Goal: Task Accomplishment & Management: Use online tool/utility

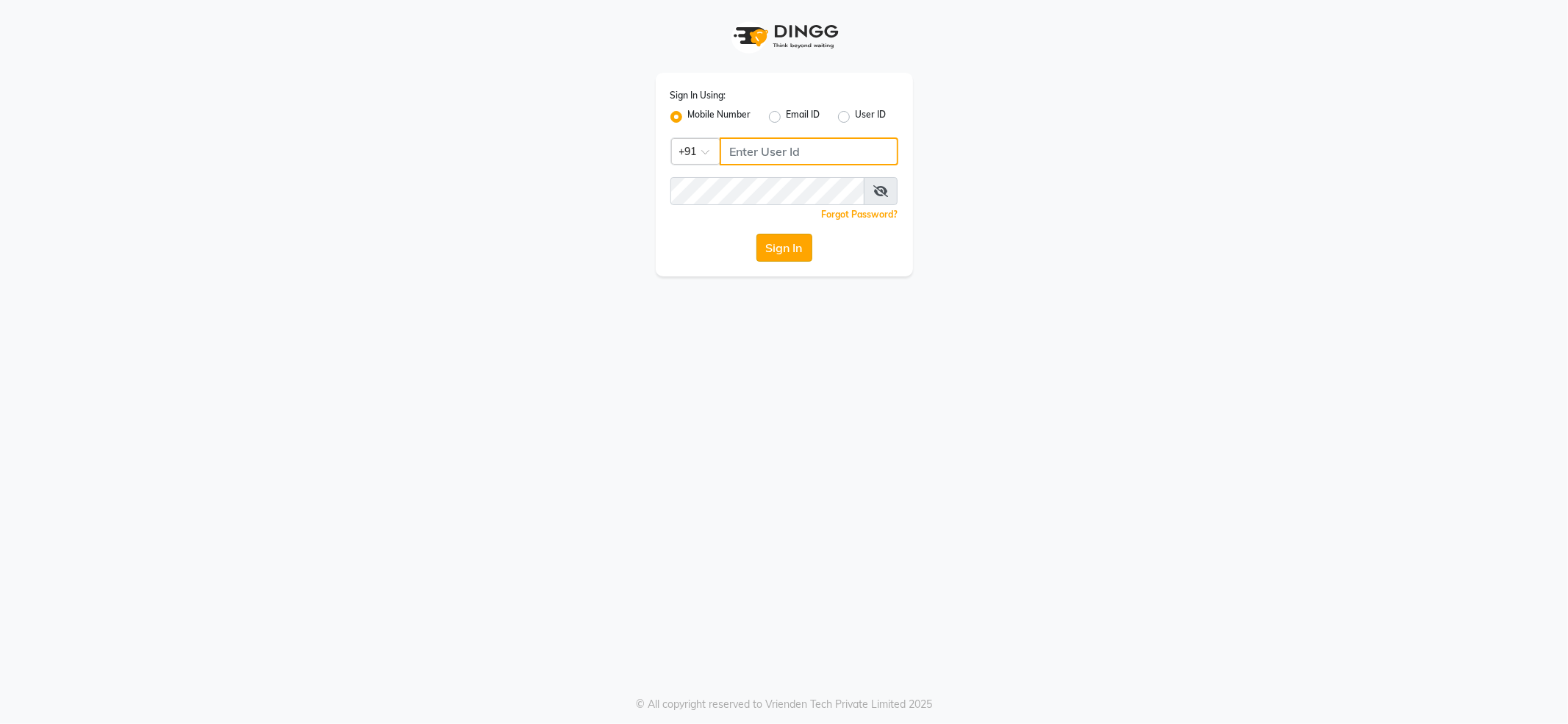
type input "7888029666"
click at [804, 248] on button "Sign In" at bounding box center [784, 248] width 56 height 28
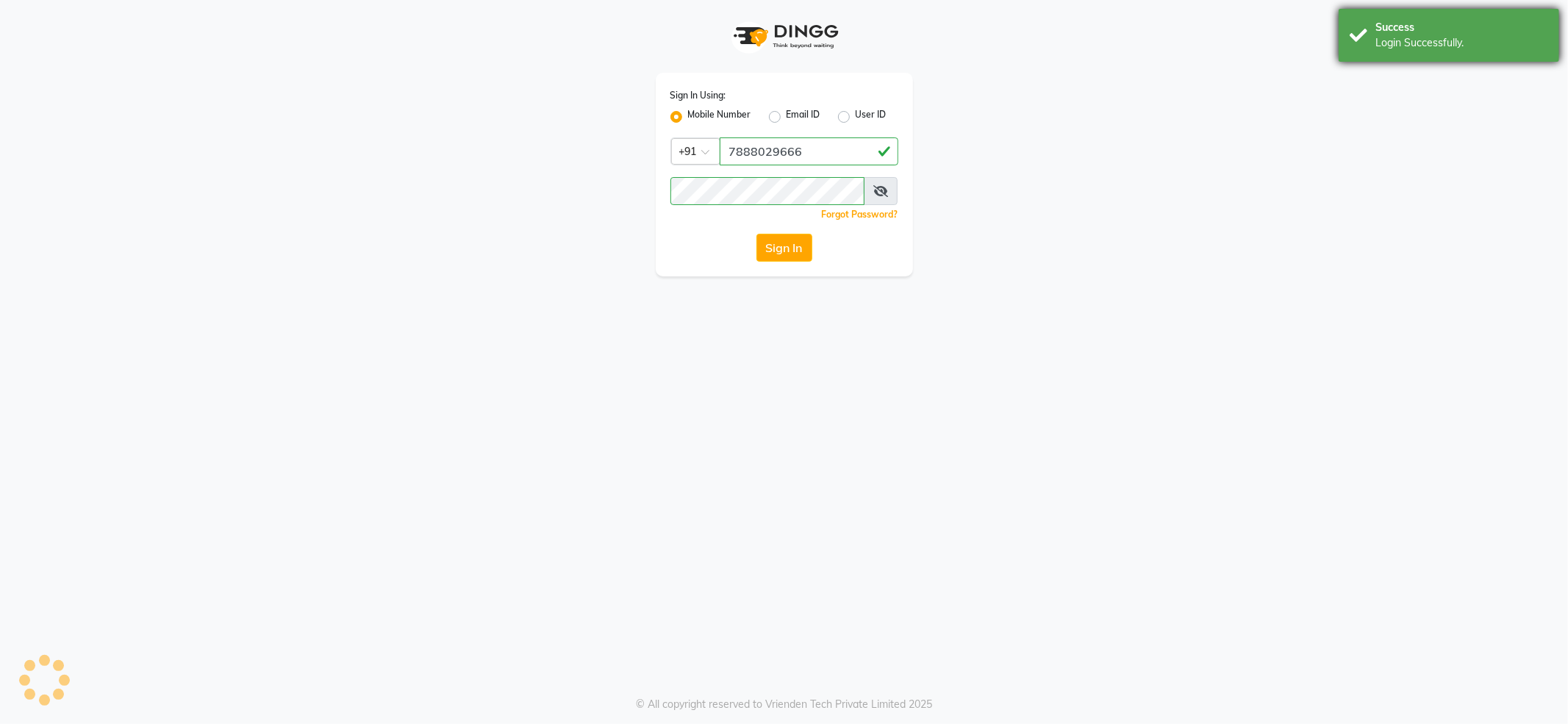
click at [1439, 39] on div "Login Successfully." at bounding box center [1461, 43] width 172 height 15
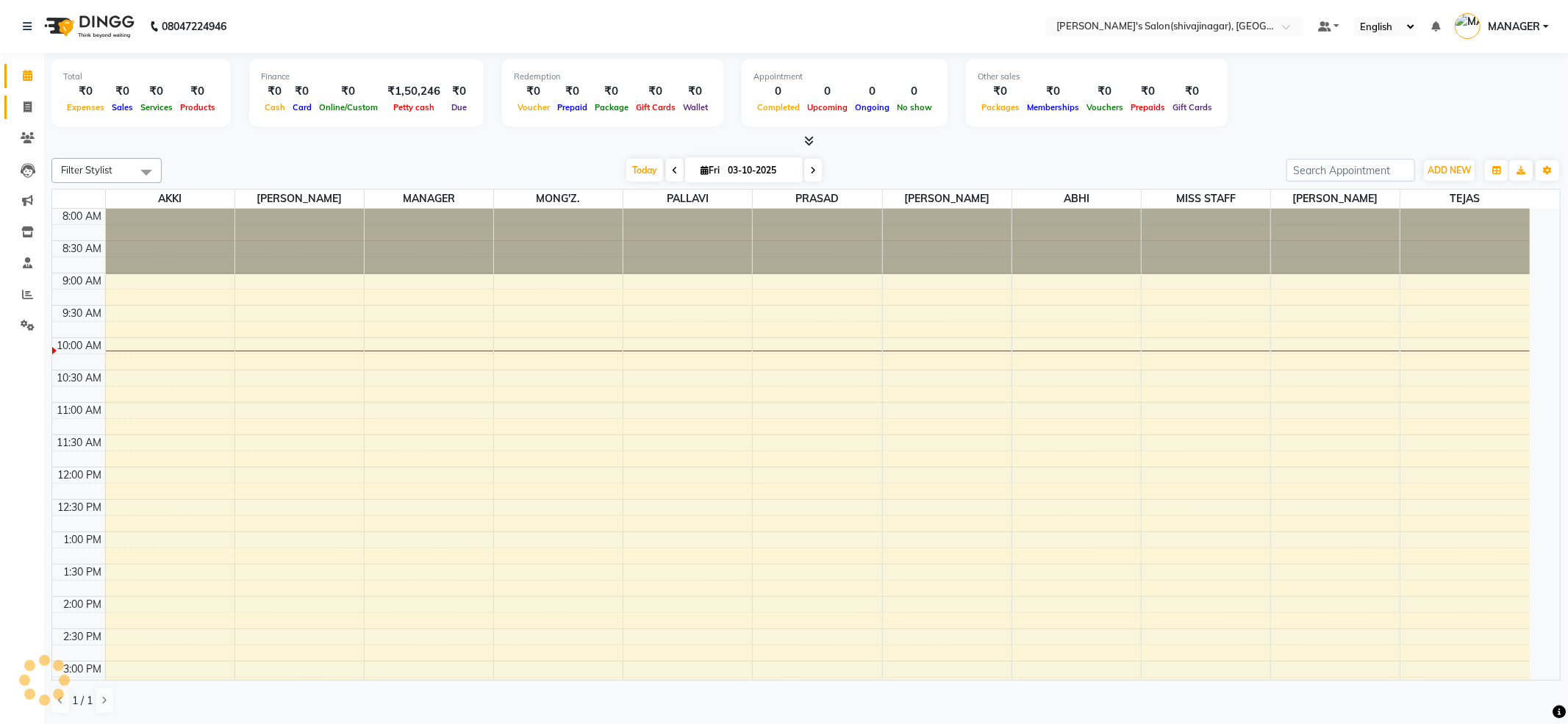
click at [32, 104] on span at bounding box center [28, 108] width 26 height 17
select select "service"
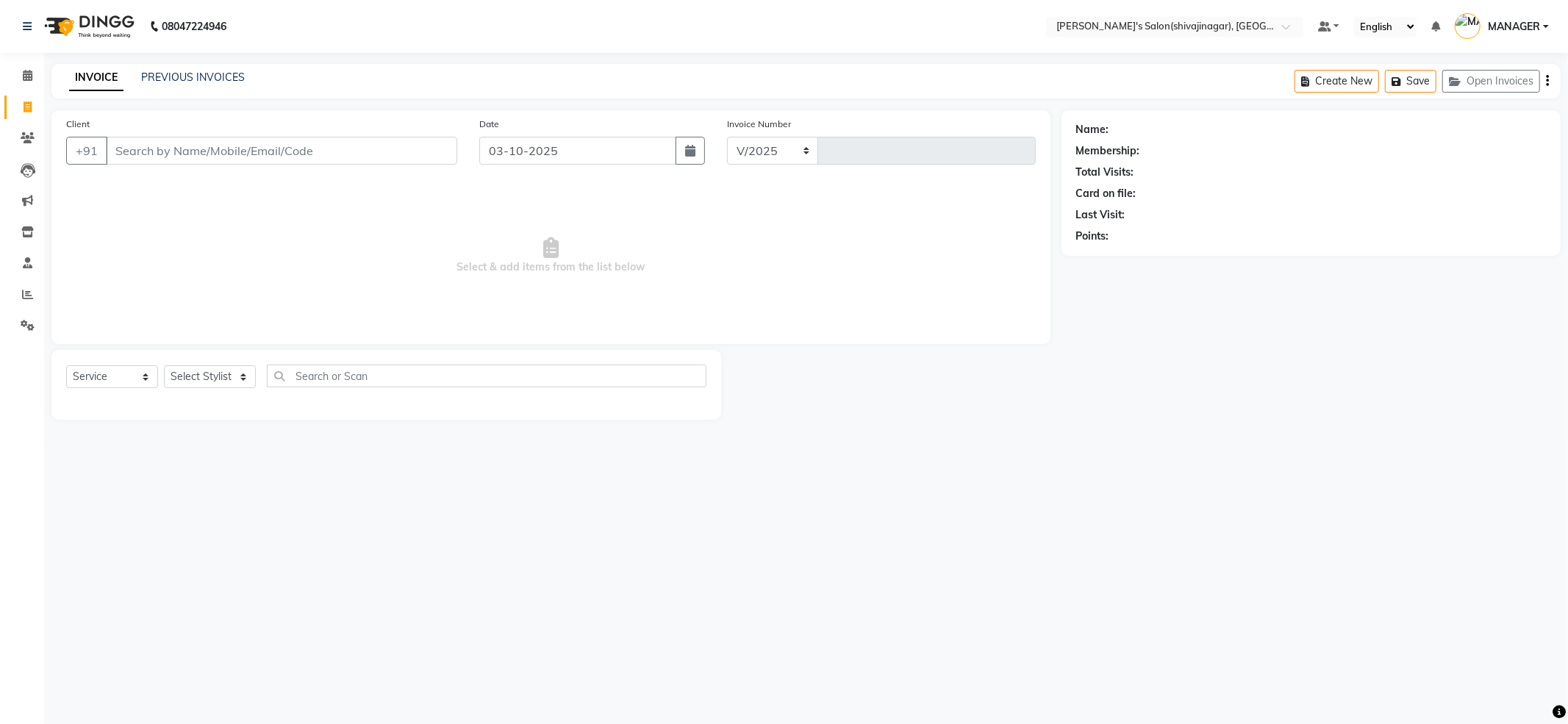
select select "4174"
type input "2841"
click at [250, 157] on input "Client" at bounding box center [282, 150] width 351 height 28
type input "9075560200"
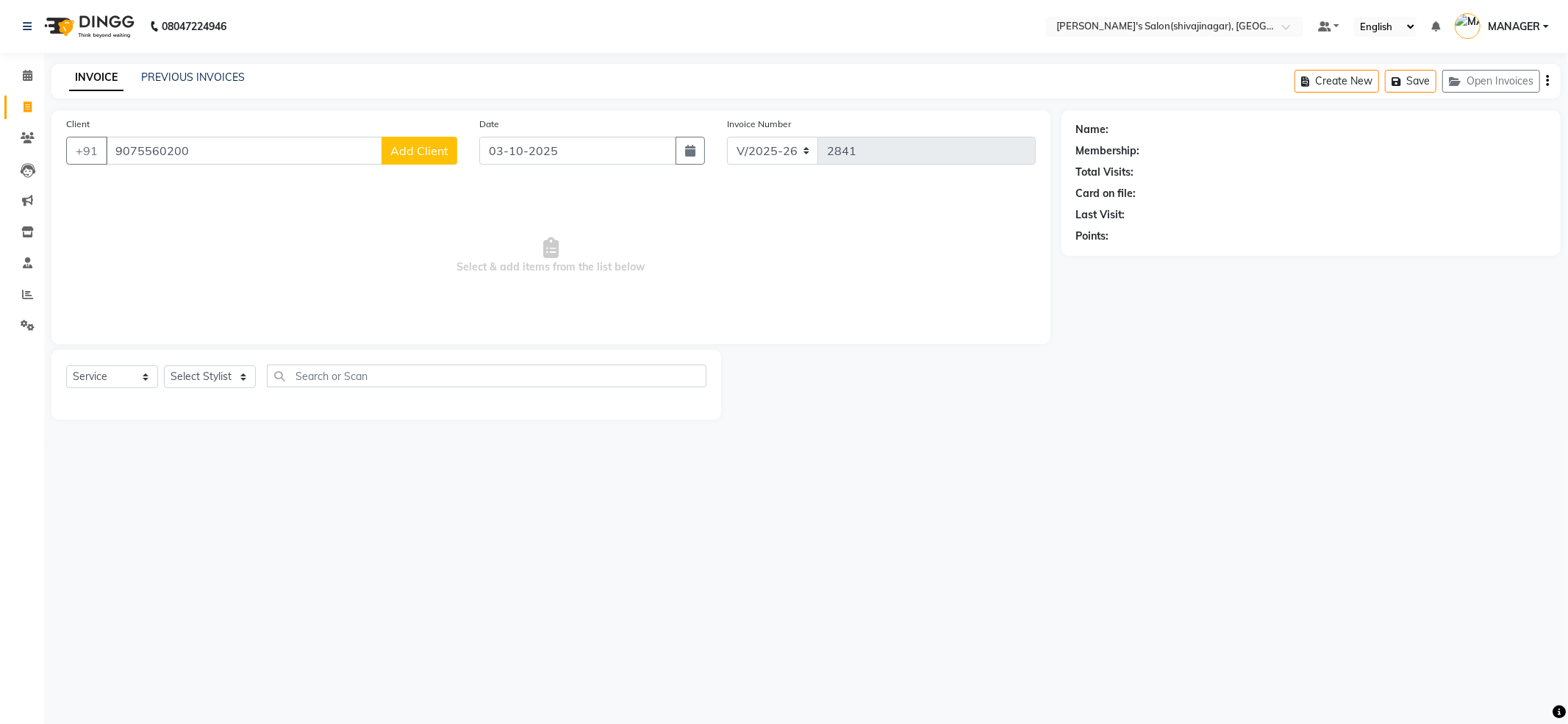
click at [418, 164] on button "Add Client" at bounding box center [419, 150] width 76 height 28
select select "22"
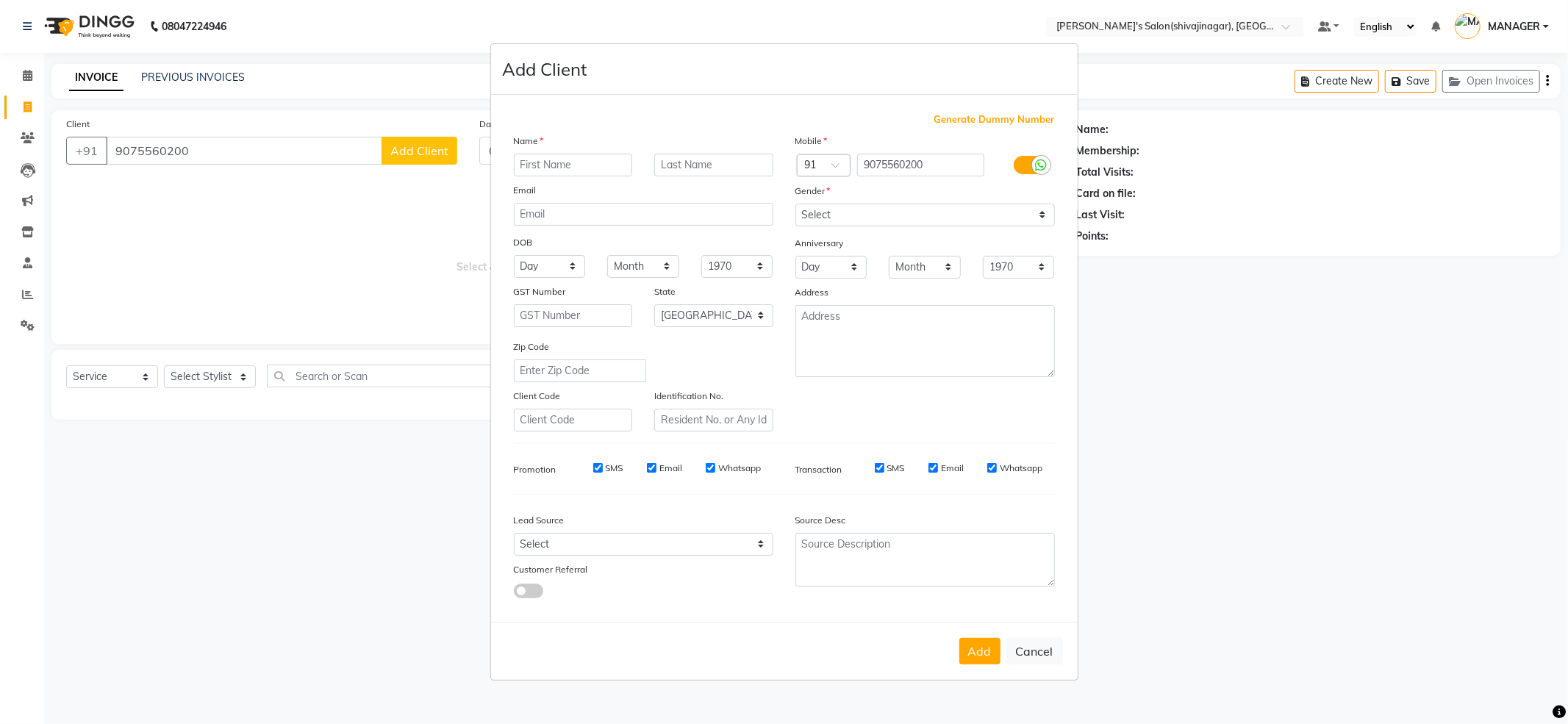
click at [333, 236] on ngb-modal-window "Add Client Generate Dummy Number Name Email DOB Day 01 02 03 04 05 06 07 08 09 …" at bounding box center [784, 362] width 1568 height 724
drag, startPoint x: 172, startPoint y: 148, endPoint x: 279, endPoint y: 148, distance: 107.0
click at [171, 150] on ngb-modal-window "Add Client Generate Dummy Number Name Email DOB Day 01 02 03 04 05 06 07 08 09 …" at bounding box center [784, 362] width 1568 height 724
click at [1032, 650] on button "Cancel" at bounding box center [1035, 651] width 57 height 28
select select
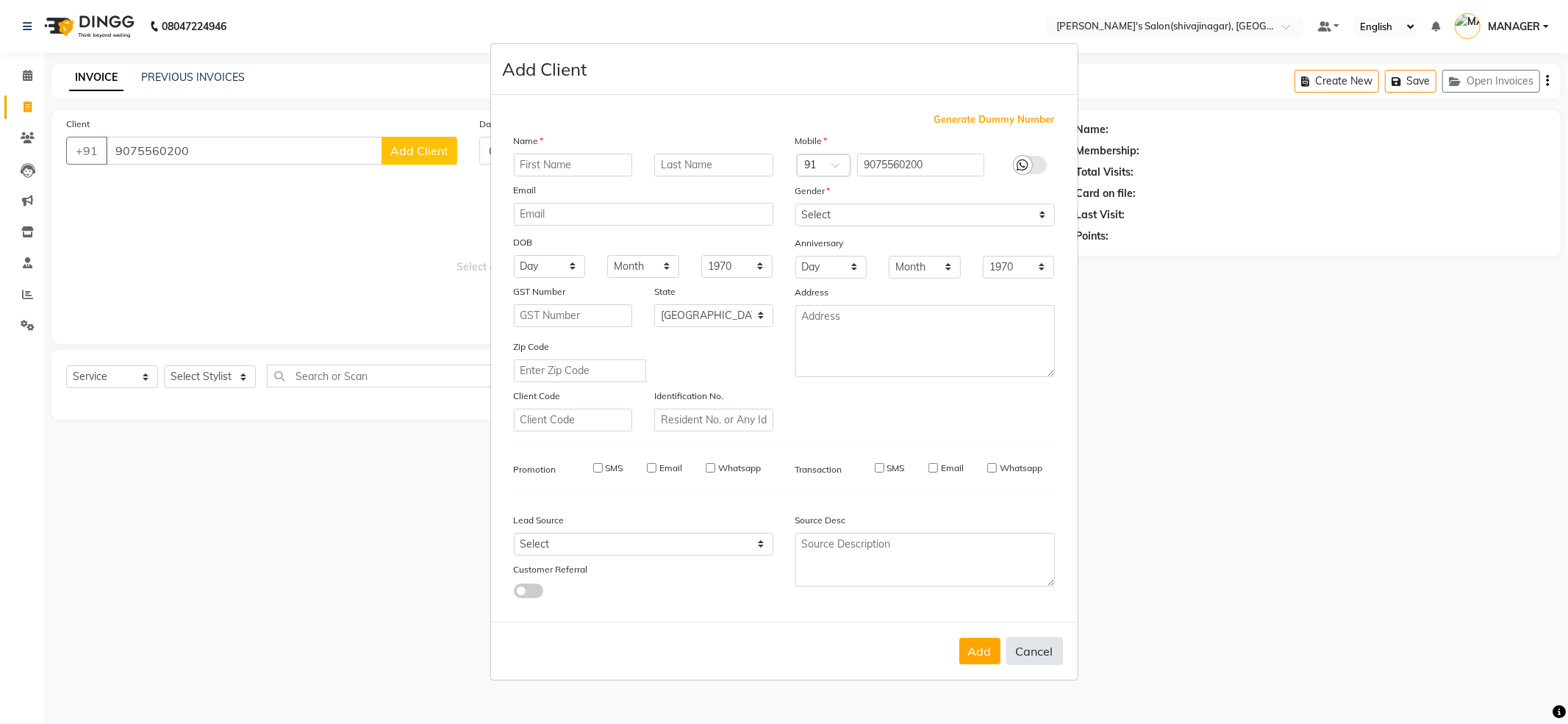
select select
select select "null"
select select
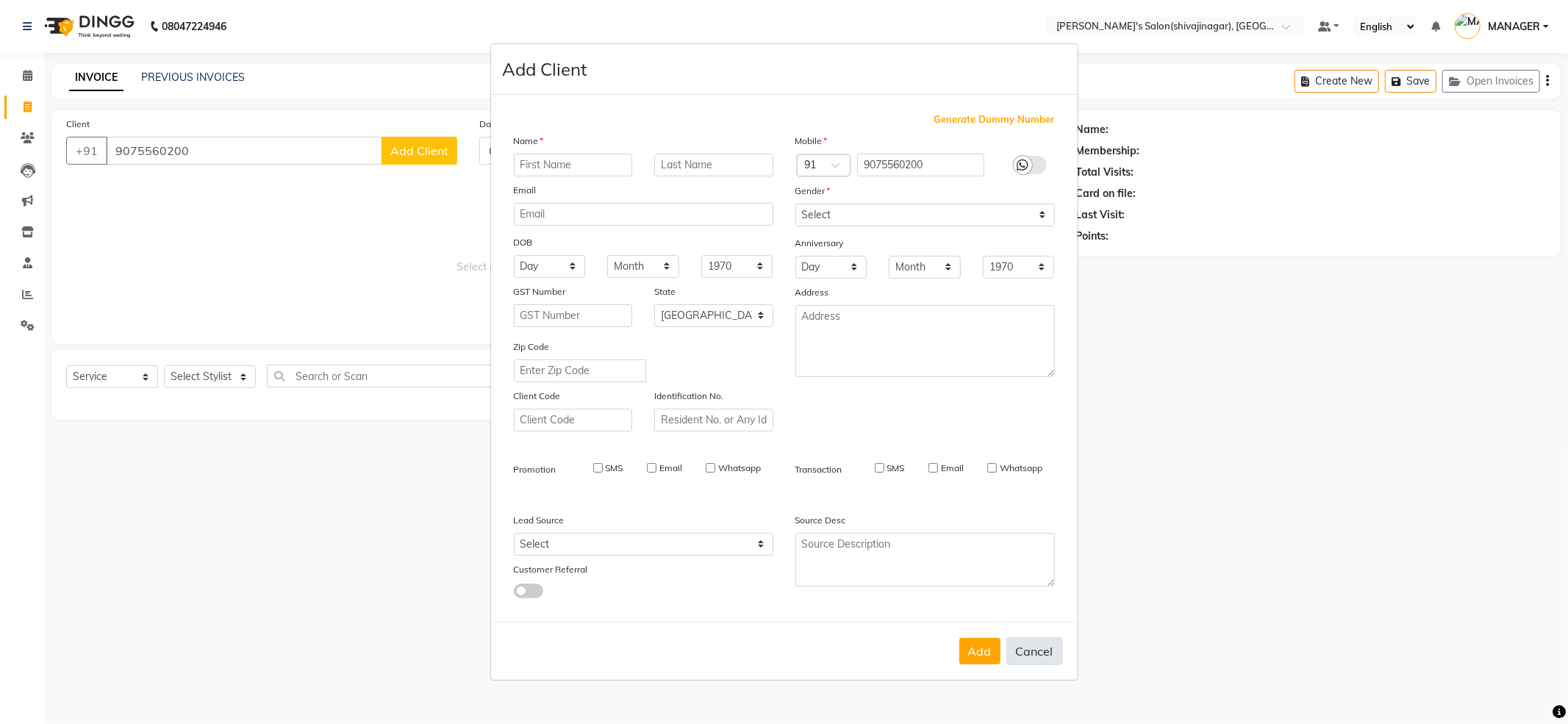
select select
checkbox input "false"
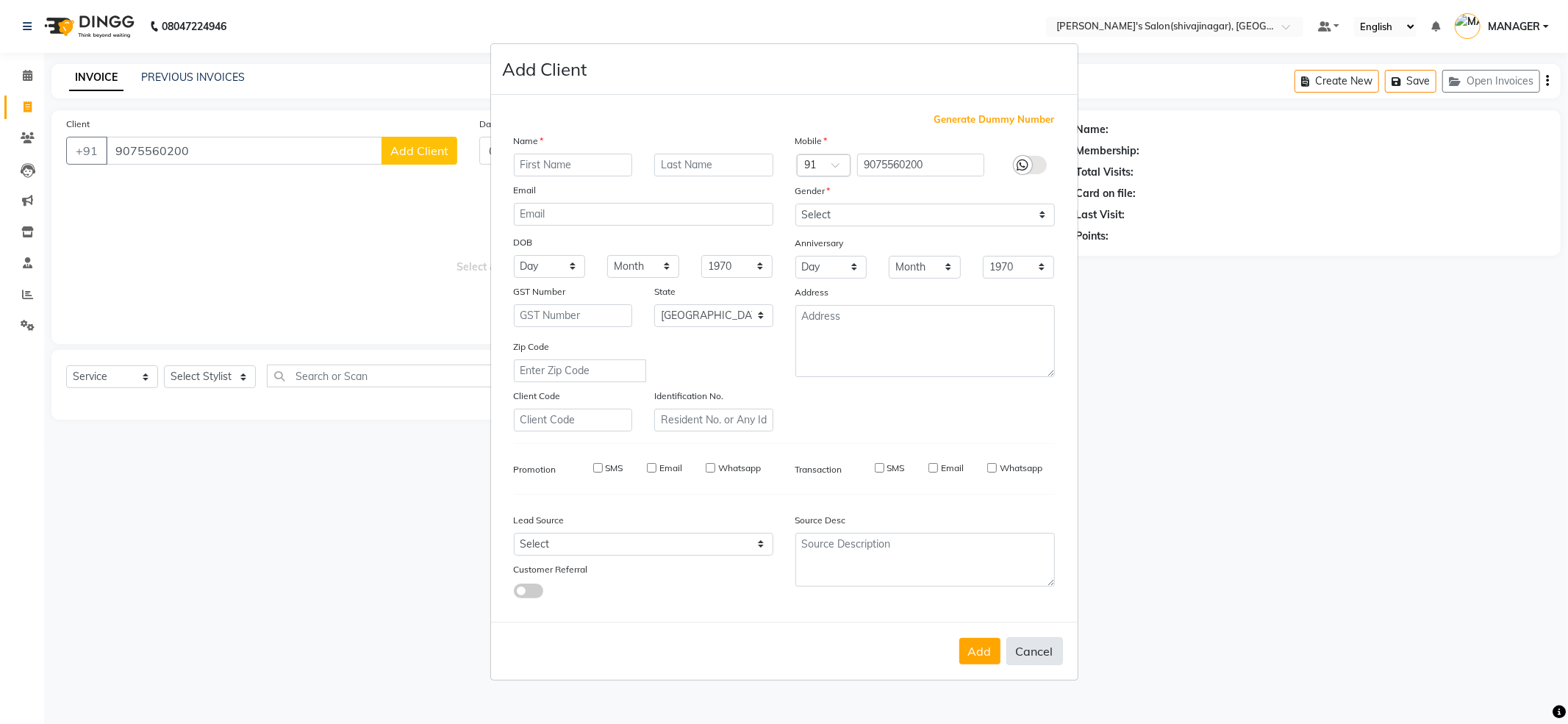
checkbox input "false"
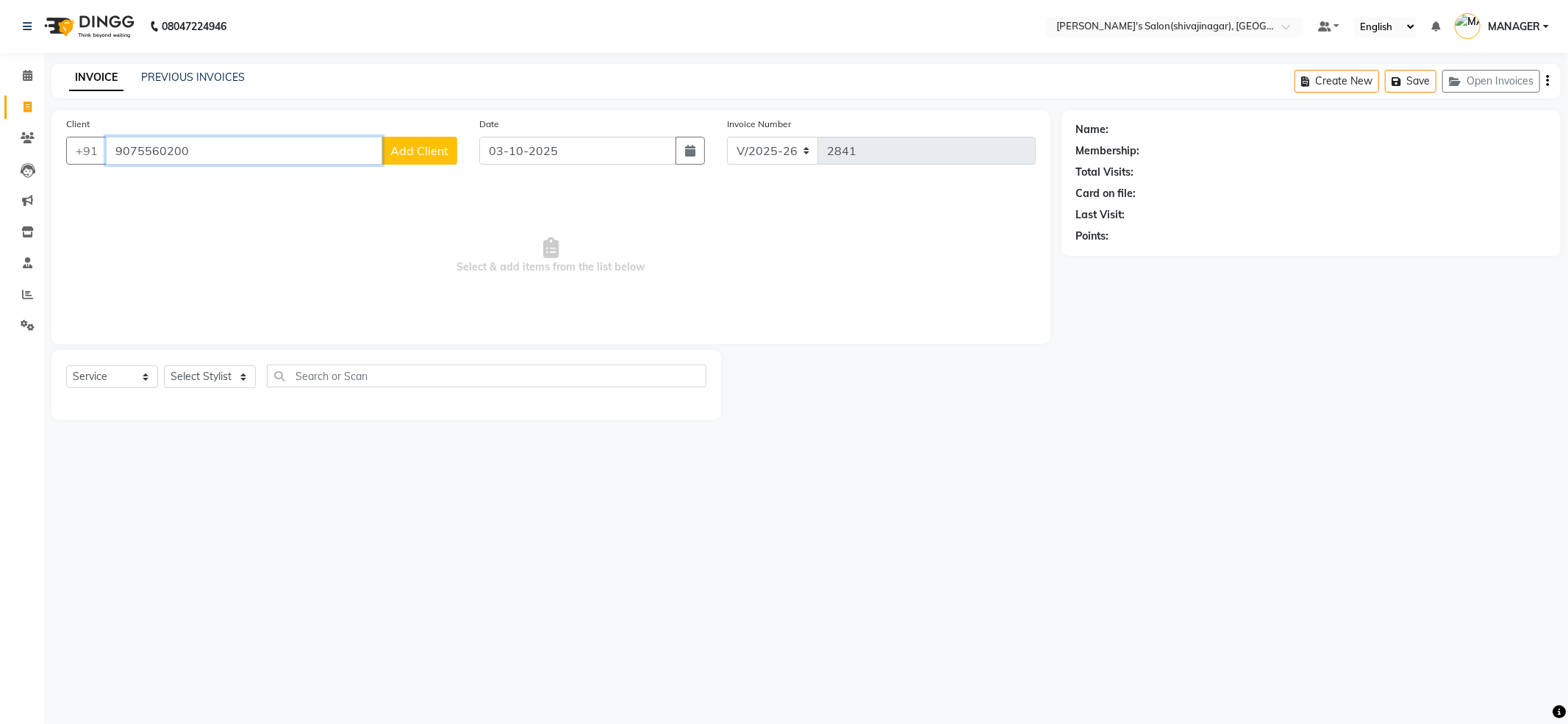
click at [173, 147] on input "9075560200" at bounding box center [244, 150] width 277 height 28
type input "9075560300"
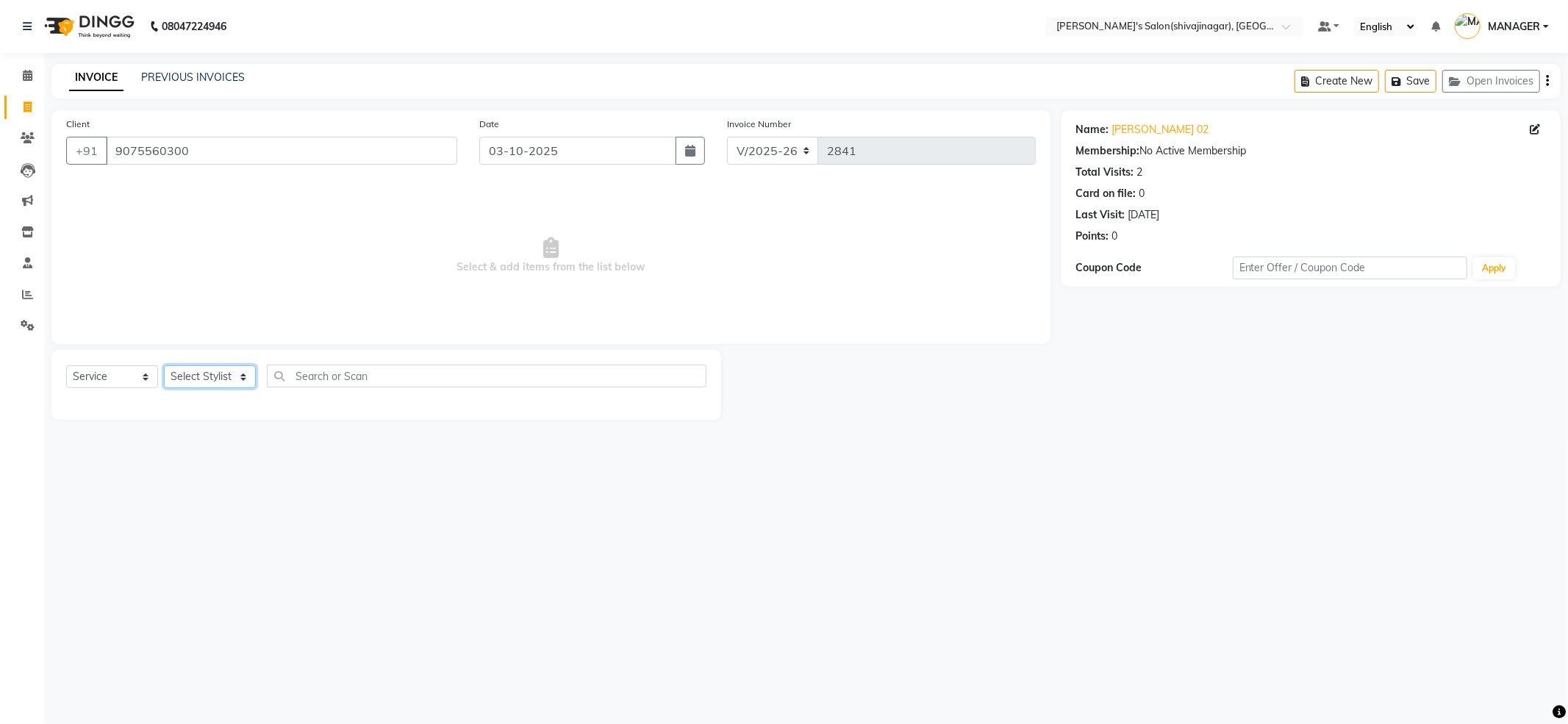
click at [215, 380] on select "Select Stylist [PERSON_NAME] MANAGER MISS STAFF MONG'Z. [PERSON_NAME] [PERSON_N…" at bounding box center [210, 376] width 92 height 23
select select "82728"
click at [164, 365] on select "Select Stylist [PERSON_NAME] MANAGER MISS STAFF MONG'Z. [PERSON_NAME] [PERSON_N…" at bounding box center [210, 376] width 92 height 23
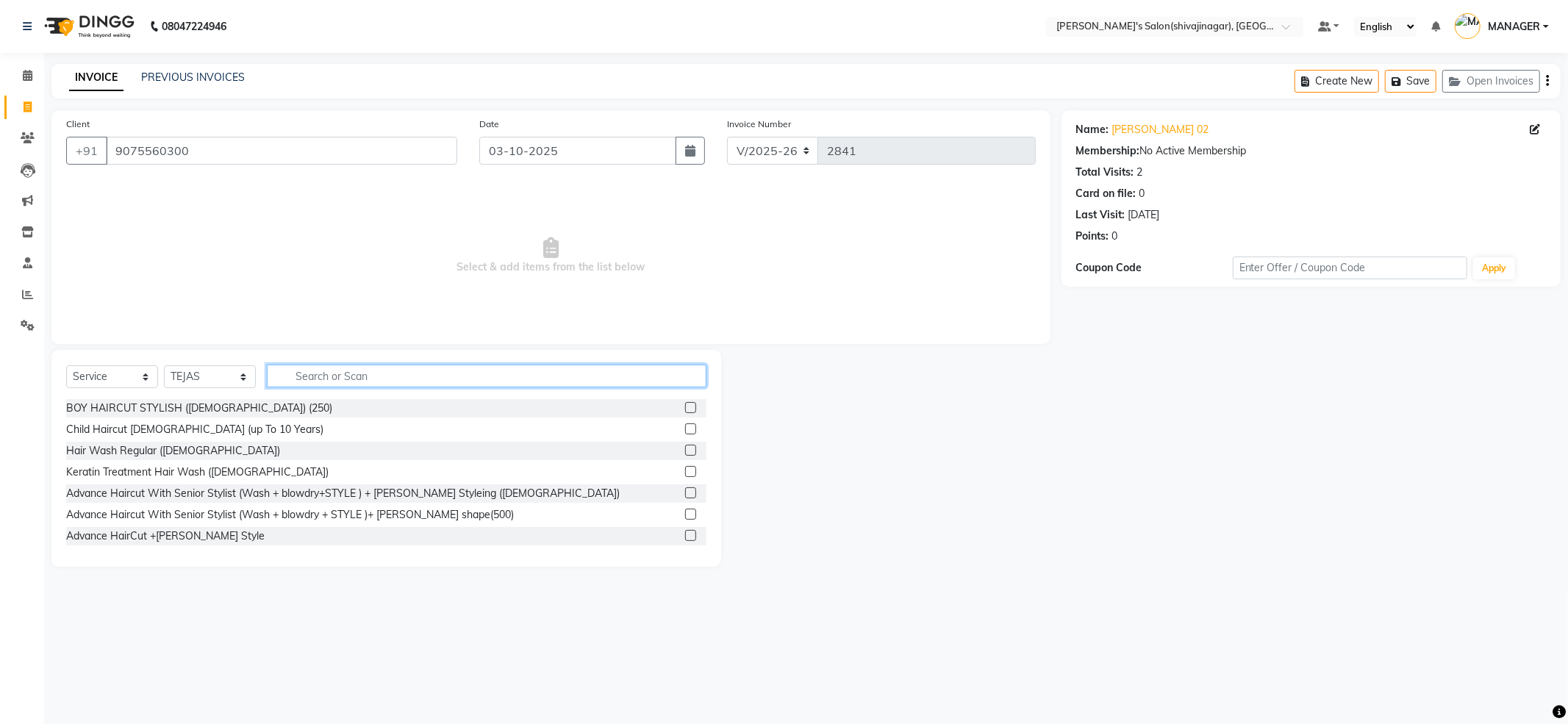
click at [331, 374] on input "text" at bounding box center [486, 376] width 439 height 23
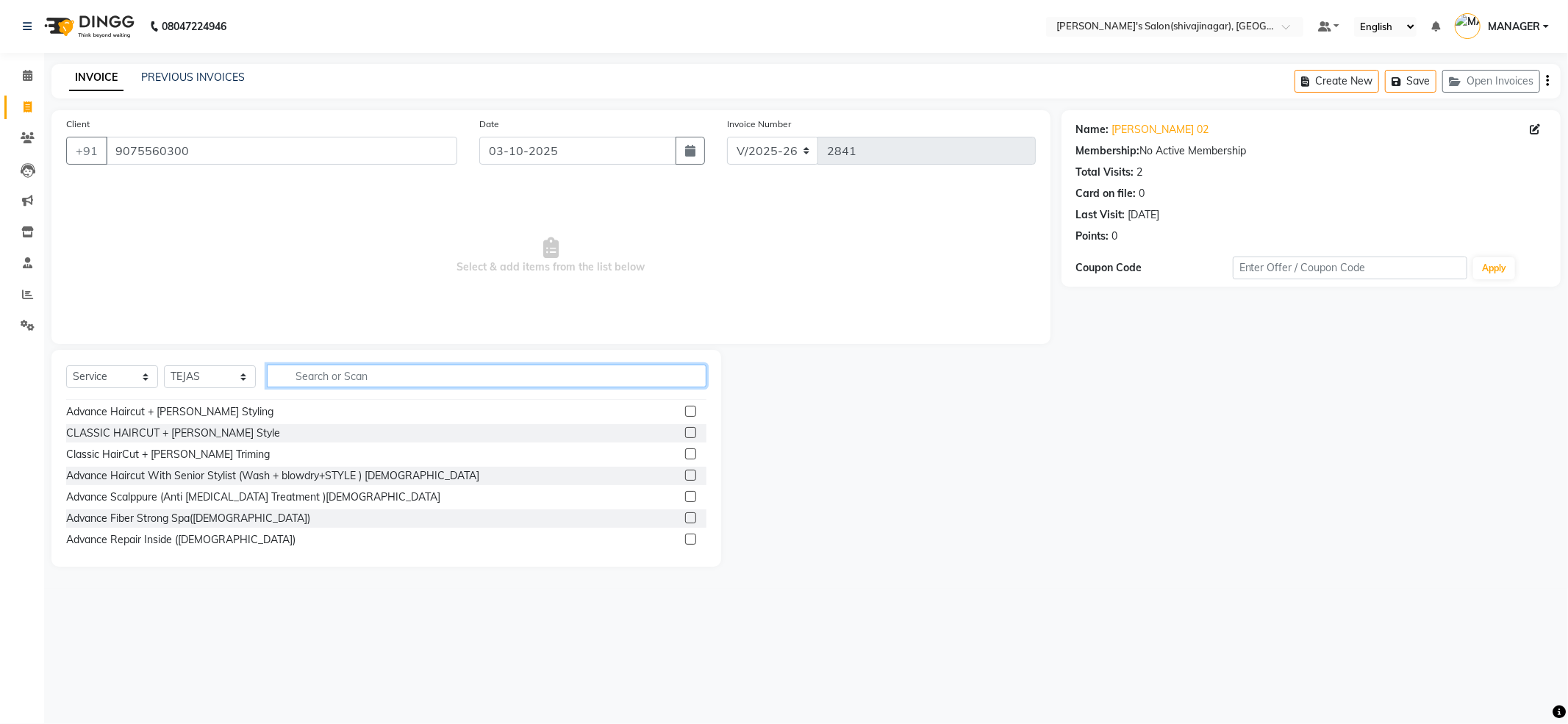
scroll to position [196, 0]
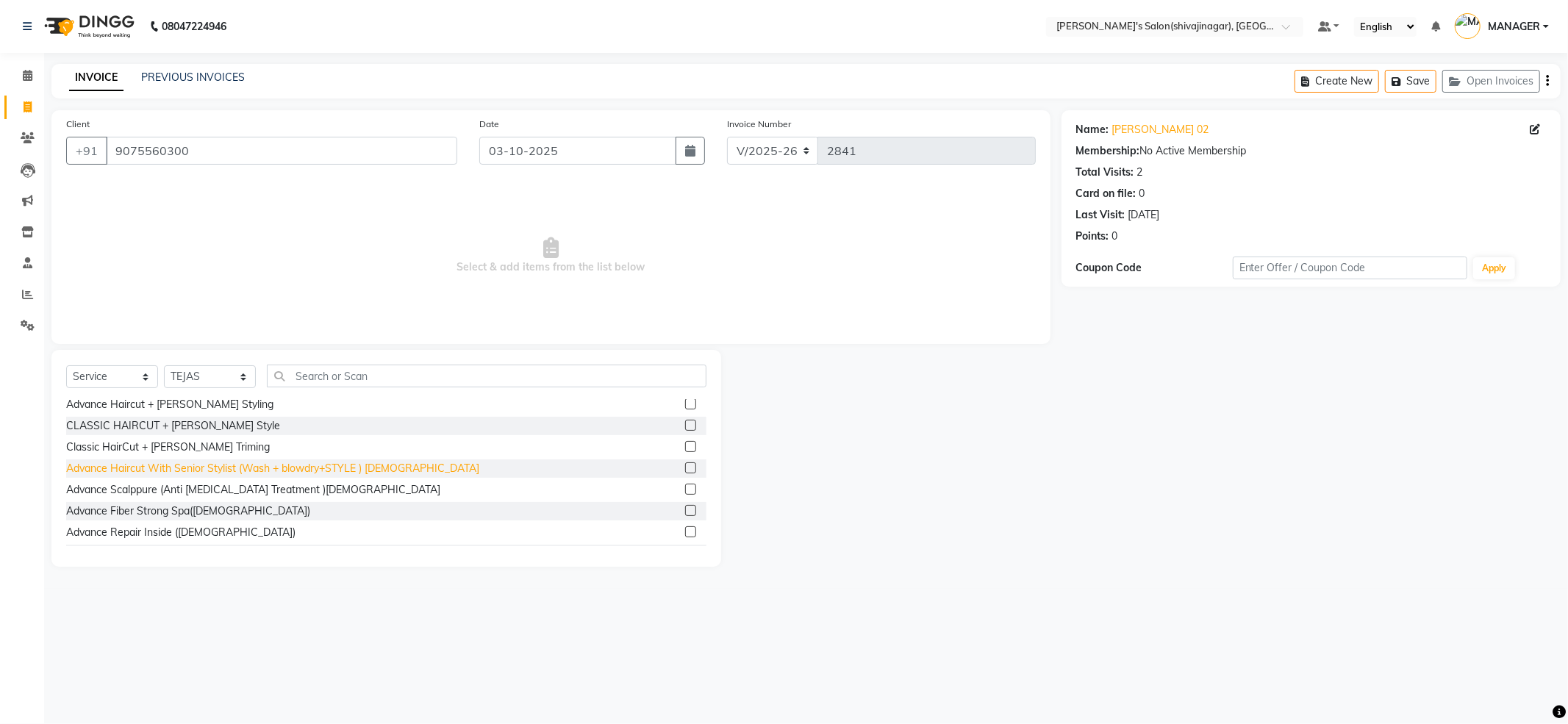
click at [356, 468] on div "Advance Haircut With Senior Stylist (Wash + blowdry+STYLE ) [DEMOGRAPHIC_DATA]" at bounding box center [273, 468] width 413 height 15
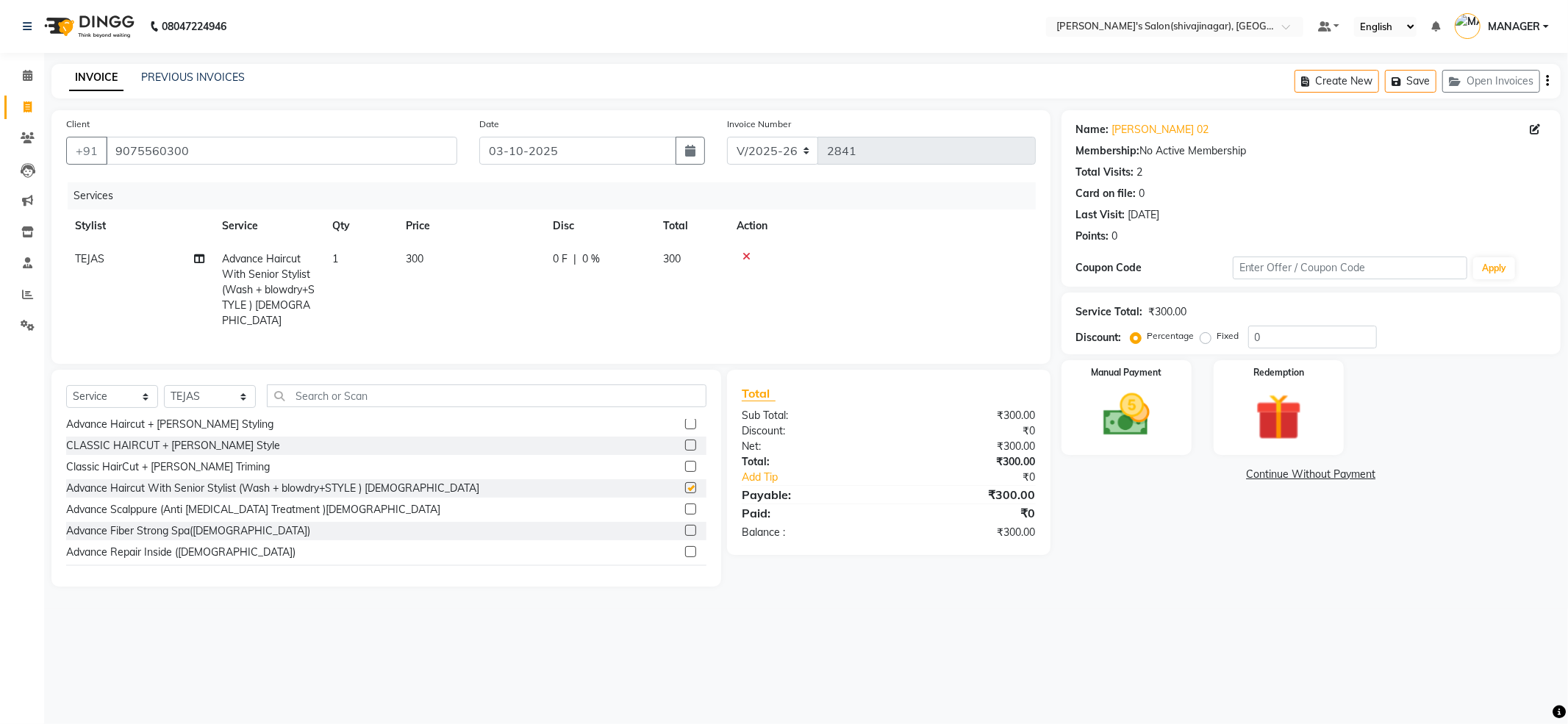
checkbox input "false"
click at [1101, 428] on img at bounding box center [1125, 415] width 78 height 56
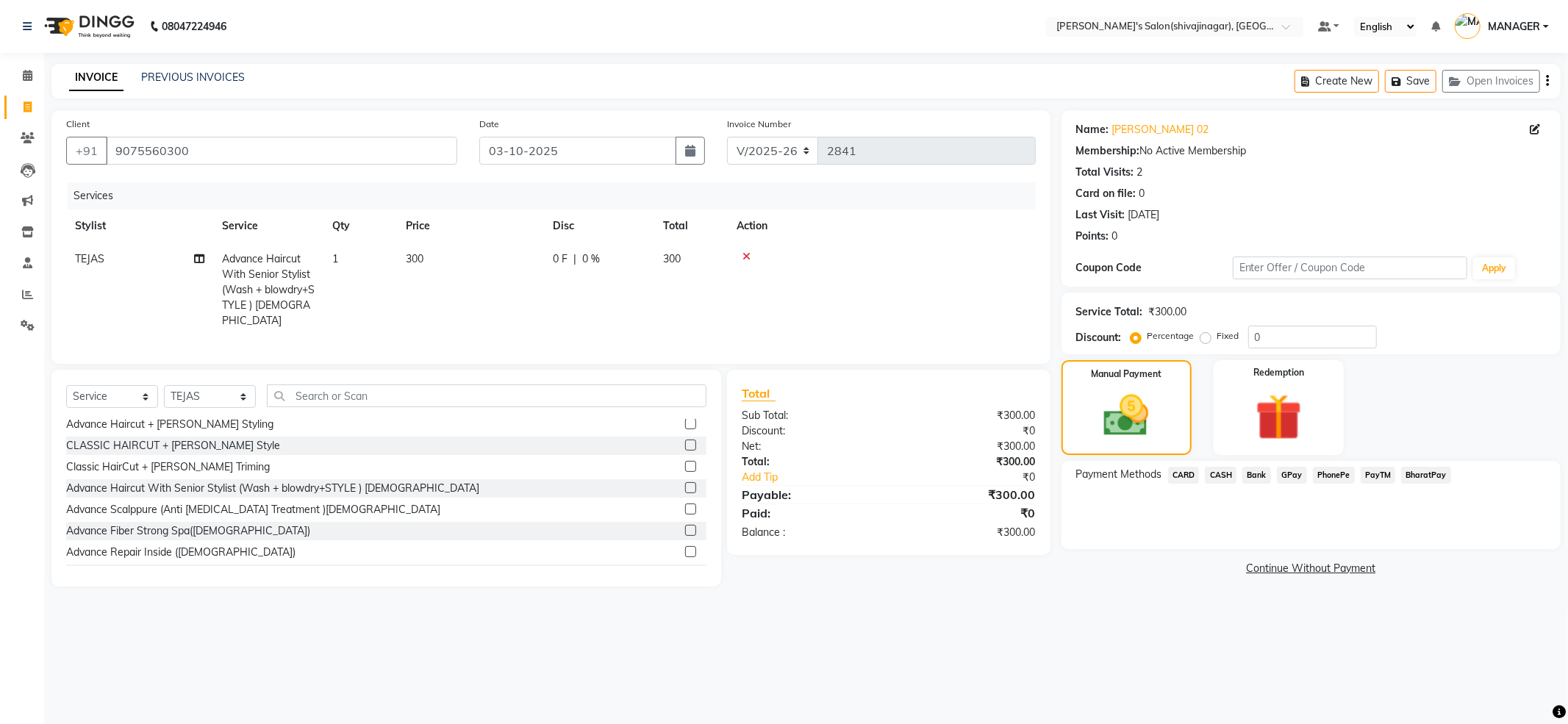
click at [1373, 473] on span "PayTM" at bounding box center [1378, 475] width 36 height 17
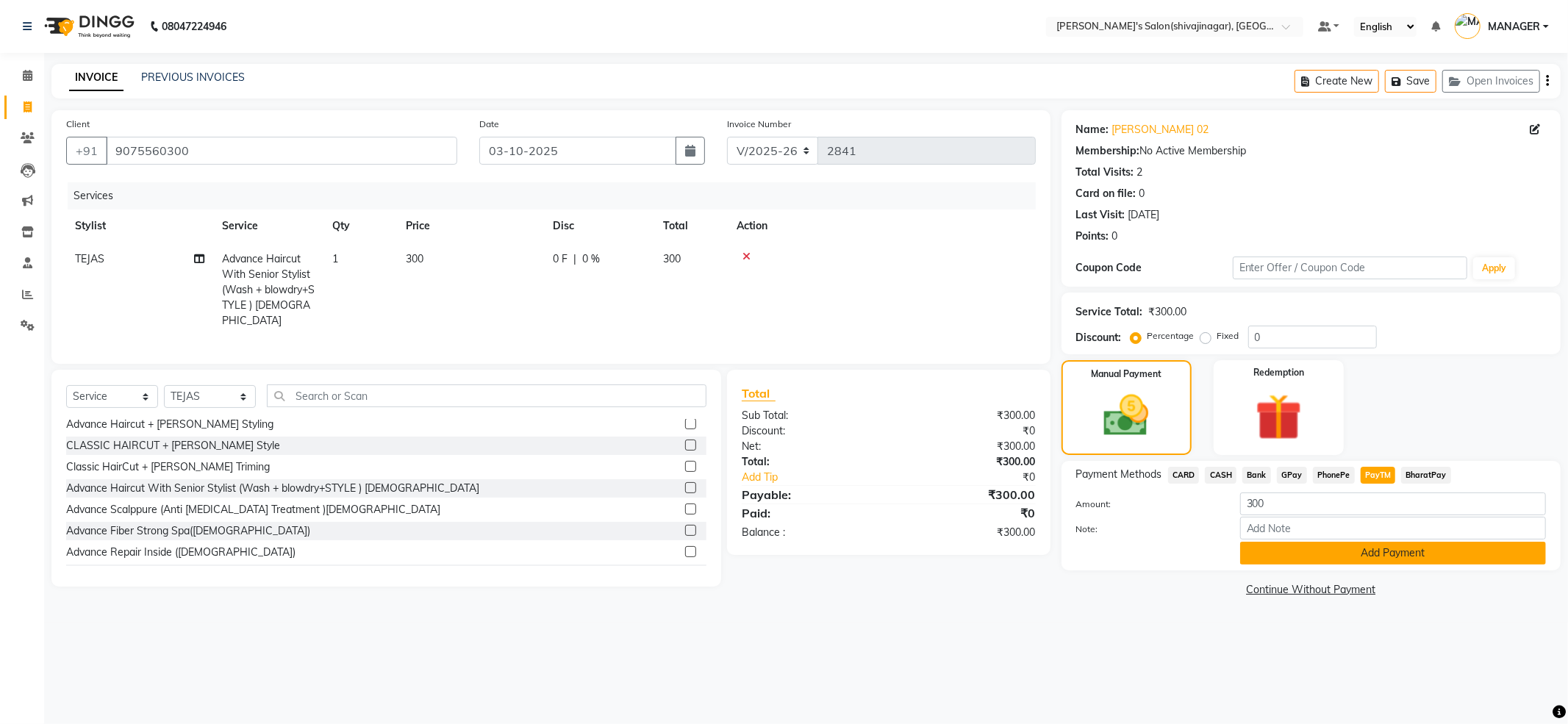
click at [1379, 554] on button "Add Payment" at bounding box center [1392, 553] width 306 height 23
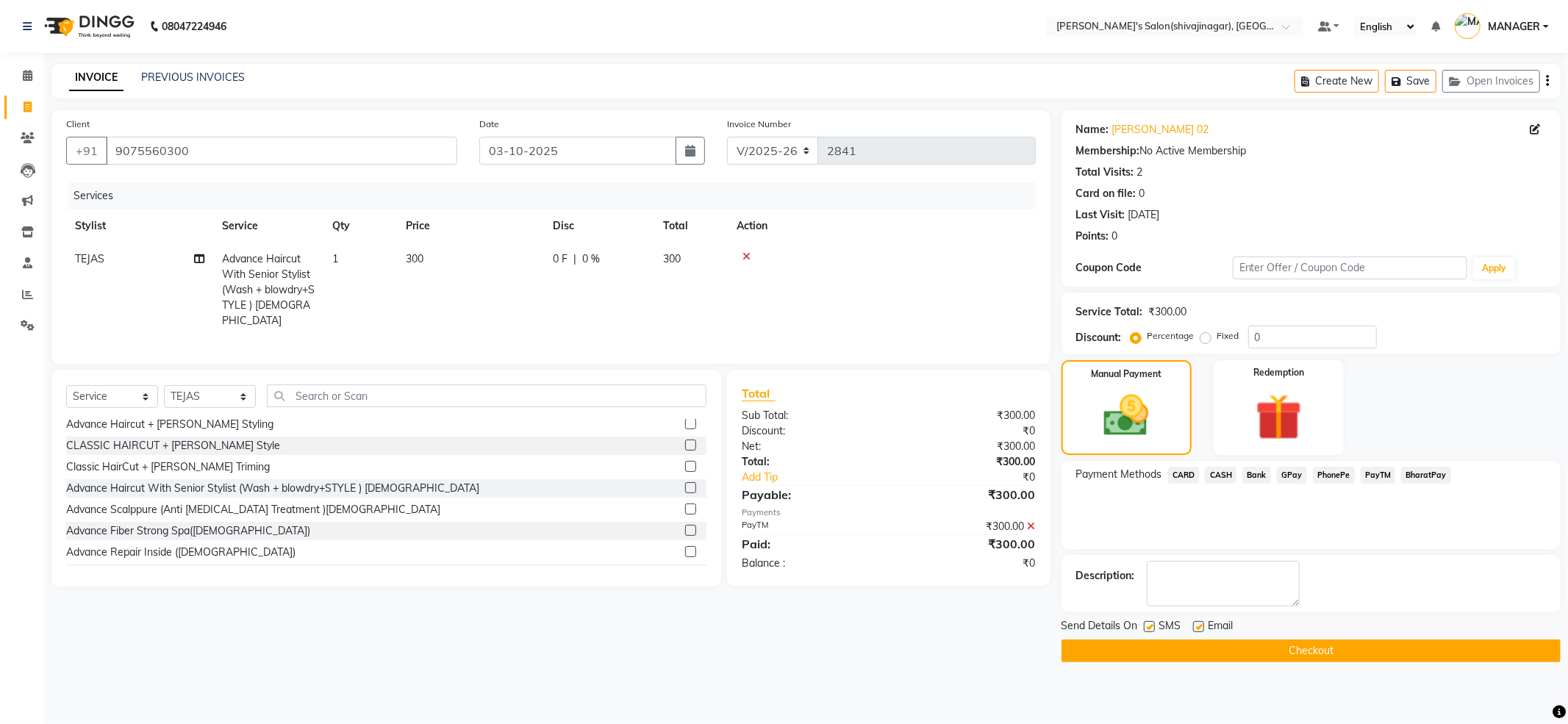
click at [1312, 646] on button "Checkout" at bounding box center [1311, 650] width 499 height 23
